Goal: Task Accomplishment & Management: Manage account settings

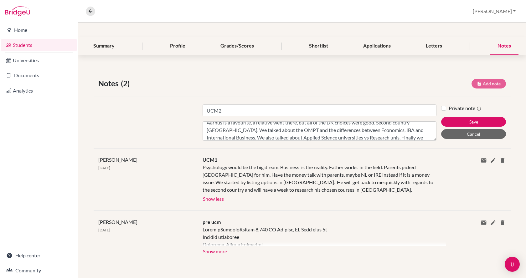
scroll to position [12, 0]
click at [415, 136] on textarea "Aarhus is a favourite, a relative went there, but all of the DK choices were go…" at bounding box center [320, 131] width 234 height 19
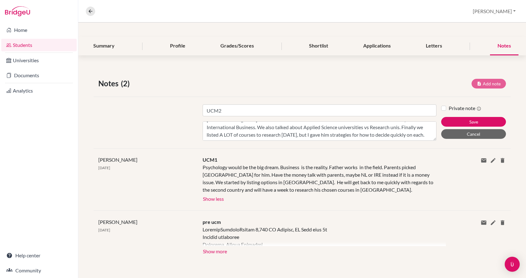
scroll to position [20, 0]
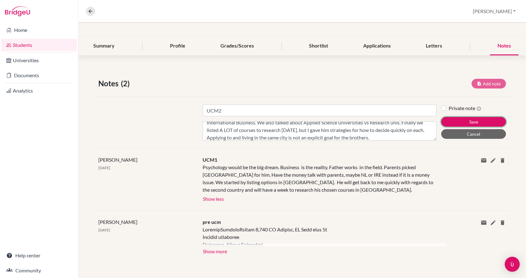
drag, startPoint x: 449, startPoint y: 122, endPoint x: 385, endPoint y: 139, distance: 66.5
click at [385, 139] on div "Title UCM2 Content Aarhus is a favourite, a relative went there, but all of the…" at bounding box center [302, 123] width 417 height 52
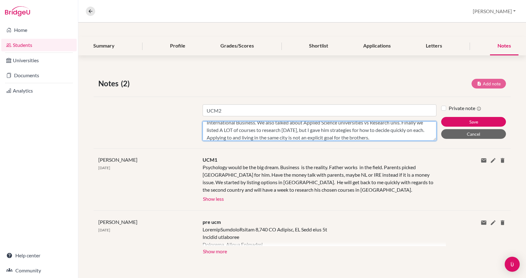
click at [384, 139] on textarea "Aarhus is a favourite, a relative went there, but all of the DK choices were go…" at bounding box center [320, 131] width 234 height 19
type textarea "Aarhus is a favourite, a relative went there, but all of the DK choices were go…"
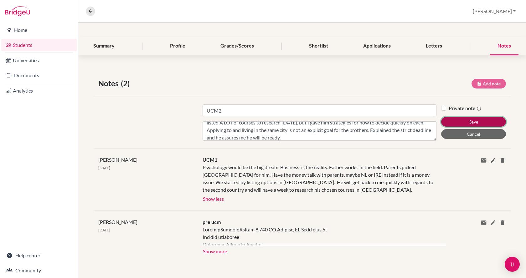
click at [484, 119] on button "Save" at bounding box center [473, 122] width 65 height 10
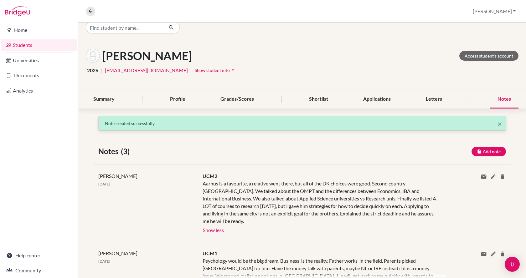
scroll to position [0, 0]
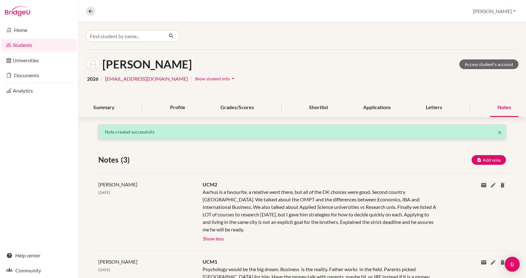
click at [490, 55] on div "[PERSON_NAME] Access student's account 2026 | [EMAIL_ADDRESS][DOMAIN_NAME] | Sh…" at bounding box center [302, 74] width 448 height 49
click at [491, 60] on link "Access student's account" at bounding box center [488, 65] width 59 height 10
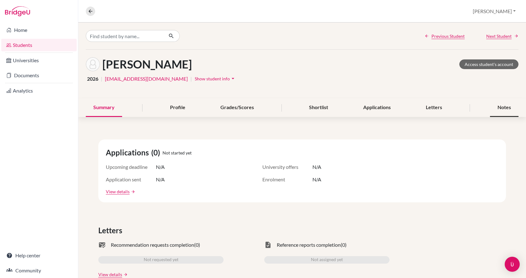
click at [495, 110] on div "Notes" at bounding box center [504, 108] width 29 height 18
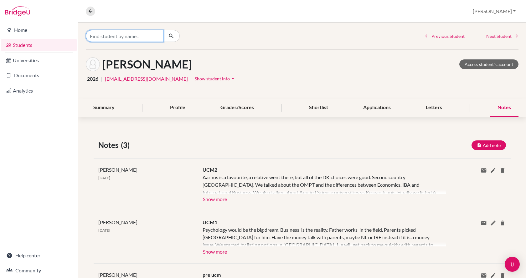
click at [151, 34] on input "Find student by name..." at bounding box center [125, 36] width 78 height 12
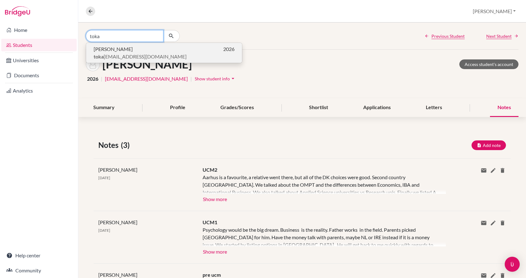
type input "toka"
click at [134, 53] on span "toka zsofi43@gmail.com" at bounding box center [140, 57] width 93 height 8
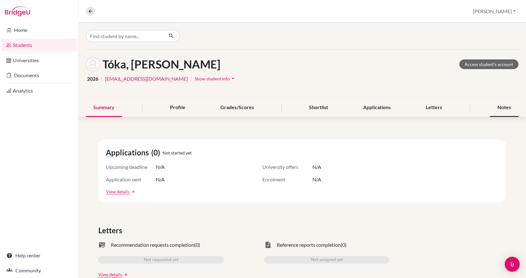
click at [496, 112] on div "Notes" at bounding box center [504, 108] width 29 height 18
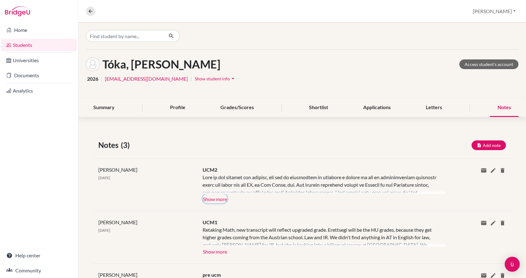
click at [216, 199] on button "Show more" at bounding box center [215, 198] width 25 height 9
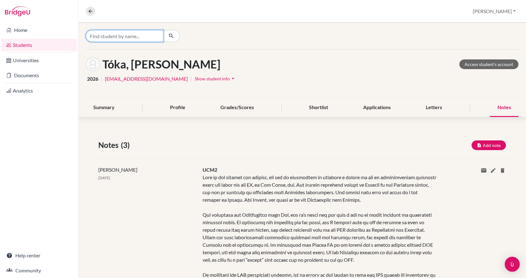
click at [97, 33] on input "Find student by name..." at bounding box center [125, 36] width 78 height 12
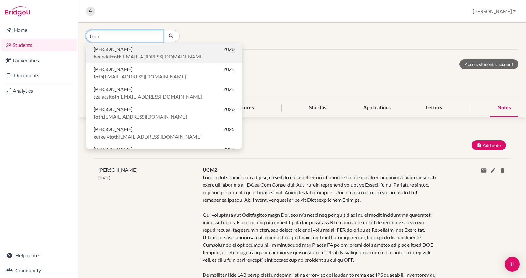
type input "toth"
click at [124, 54] on span "benedek toth 2007@gmail.com" at bounding box center [149, 57] width 111 height 8
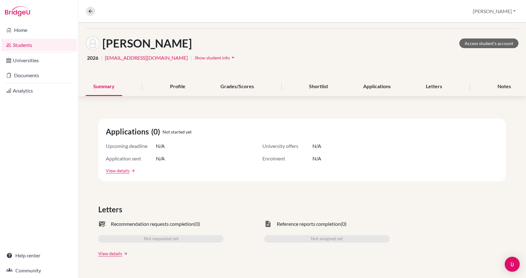
scroll to position [31, 0]
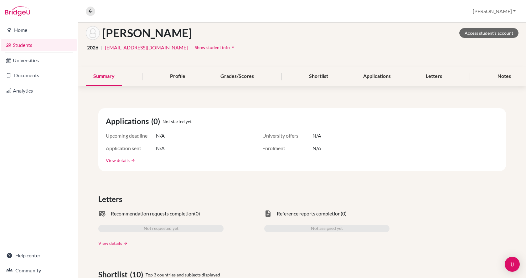
click at [493, 78] on div "Notes" at bounding box center [504, 76] width 29 height 18
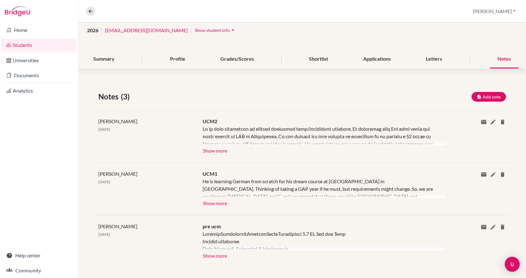
scroll to position [53, 0]
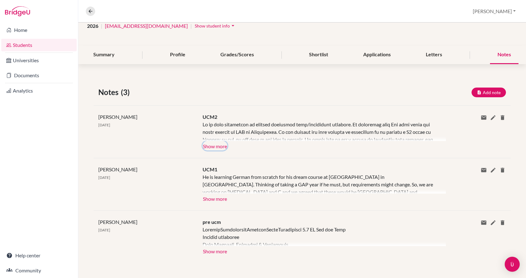
click at [217, 146] on button "Show more" at bounding box center [215, 145] width 25 height 9
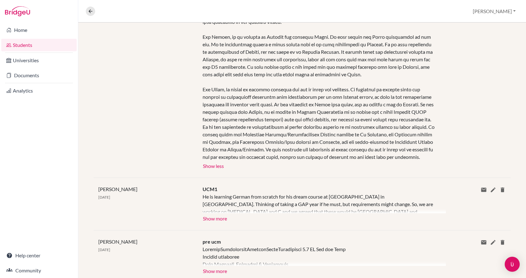
scroll to position [205, 0]
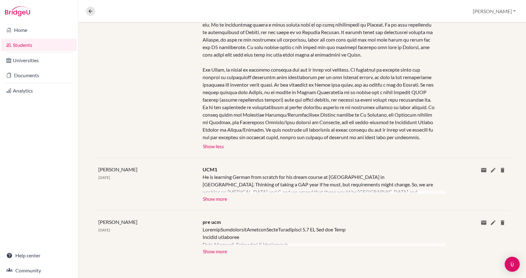
click at [306, 138] on div at bounding box center [320, 58] width 234 height 165
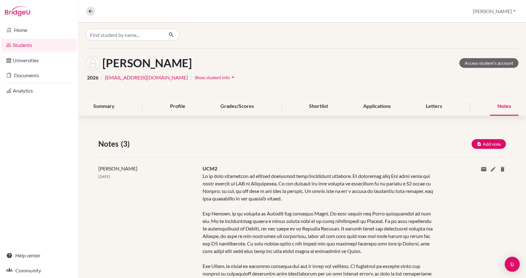
scroll to position [0, 0]
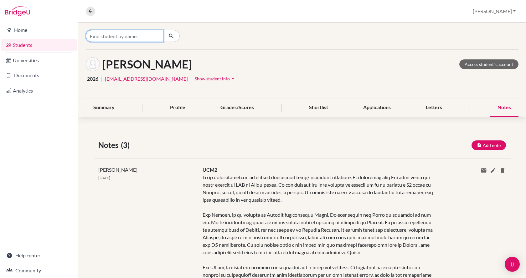
click at [148, 35] on input "Find student by name..." at bounding box center [125, 36] width 78 height 12
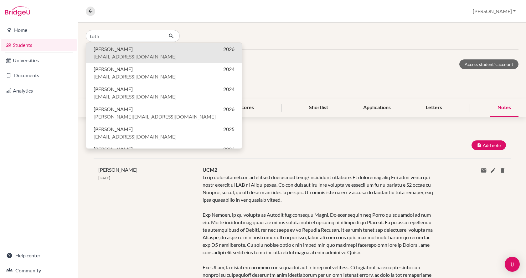
click at [143, 180] on div "Brian Sylvester 22 Aug 2025" at bounding box center [146, 257] width 104 height 182
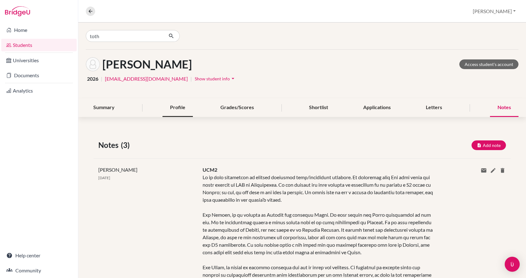
click at [173, 105] on div "Profile" at bounding box center [178, 108] width 30 height 18
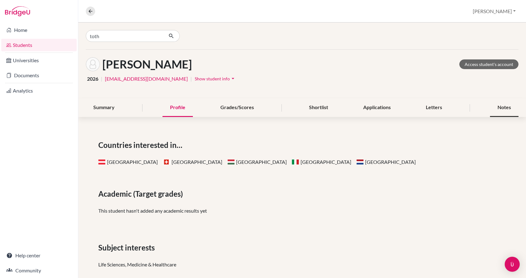
click at [501, 109] on div "Notes" at bounding box center [504, 108] width 29 height 18
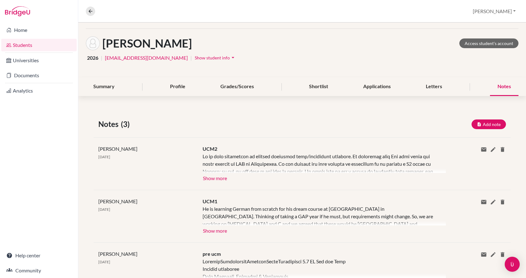
scroll to position [31, 0]
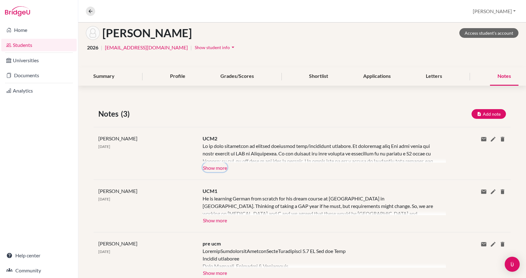
click at [219, 166] on button "Show more" at bounding box center [215, 167] width 25 height 9
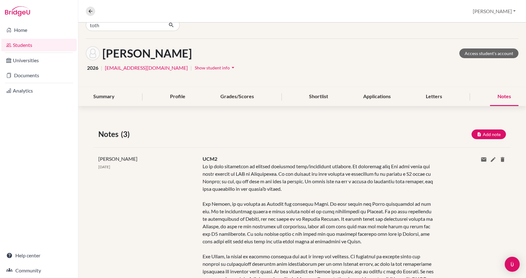
scroll to position [0, 0]
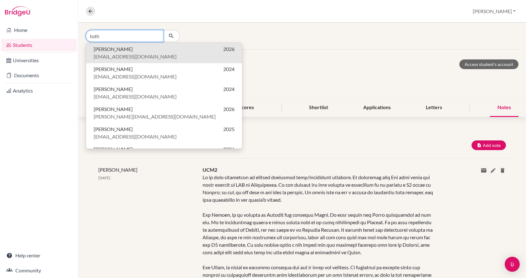
click at [128, 36] on input "toth" at bounding box center [125, 36] width 78 height 12
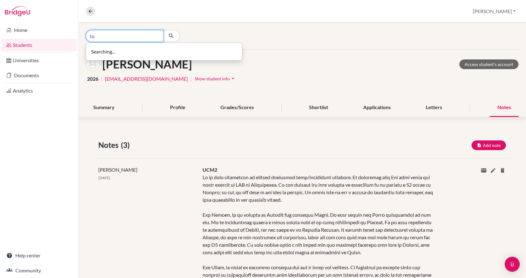
type input "t"
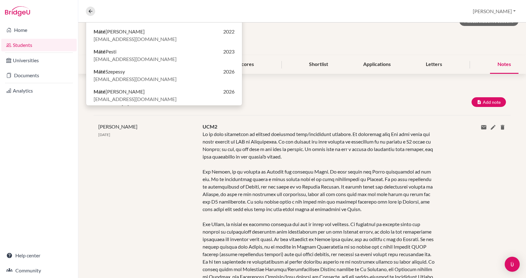
scroll to position [63, 0]
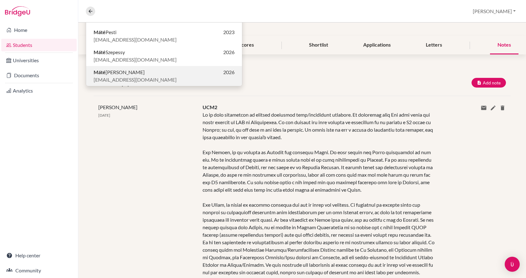
type input "máté"
click at [127, 80] on span "aranysarkany2016@gmail.com" at bounding box center [135, 80] width 83 height 8
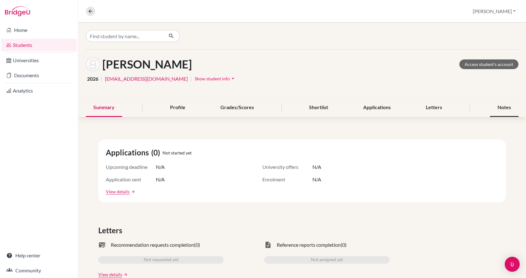
click at [501, 107] on div "Notes" at bounding box center [504, 108] width 29 height 18
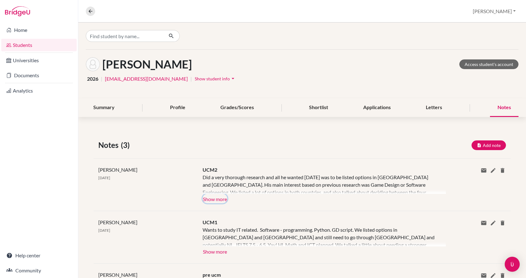
click at [217, 198] on button "Show more" at bounding box center [215, 198] width 25 height 9
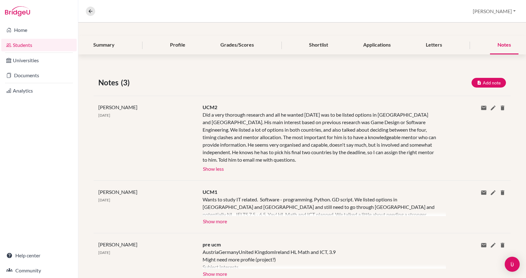
scroll to position [85, 0]
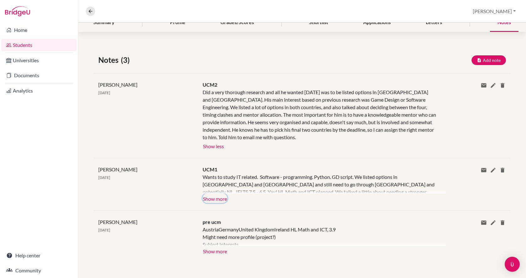
click at [221, 197] on button "Show more" at bounding box center [215, 198] width 25 height 9
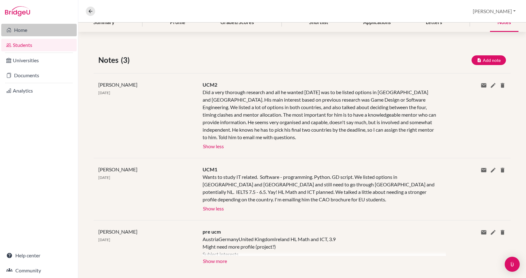
click at [20, 31] on link "Home" at bounding box center [38, 30] width 75 height 13
